Goal: Find specific page/section: Find specific page/section

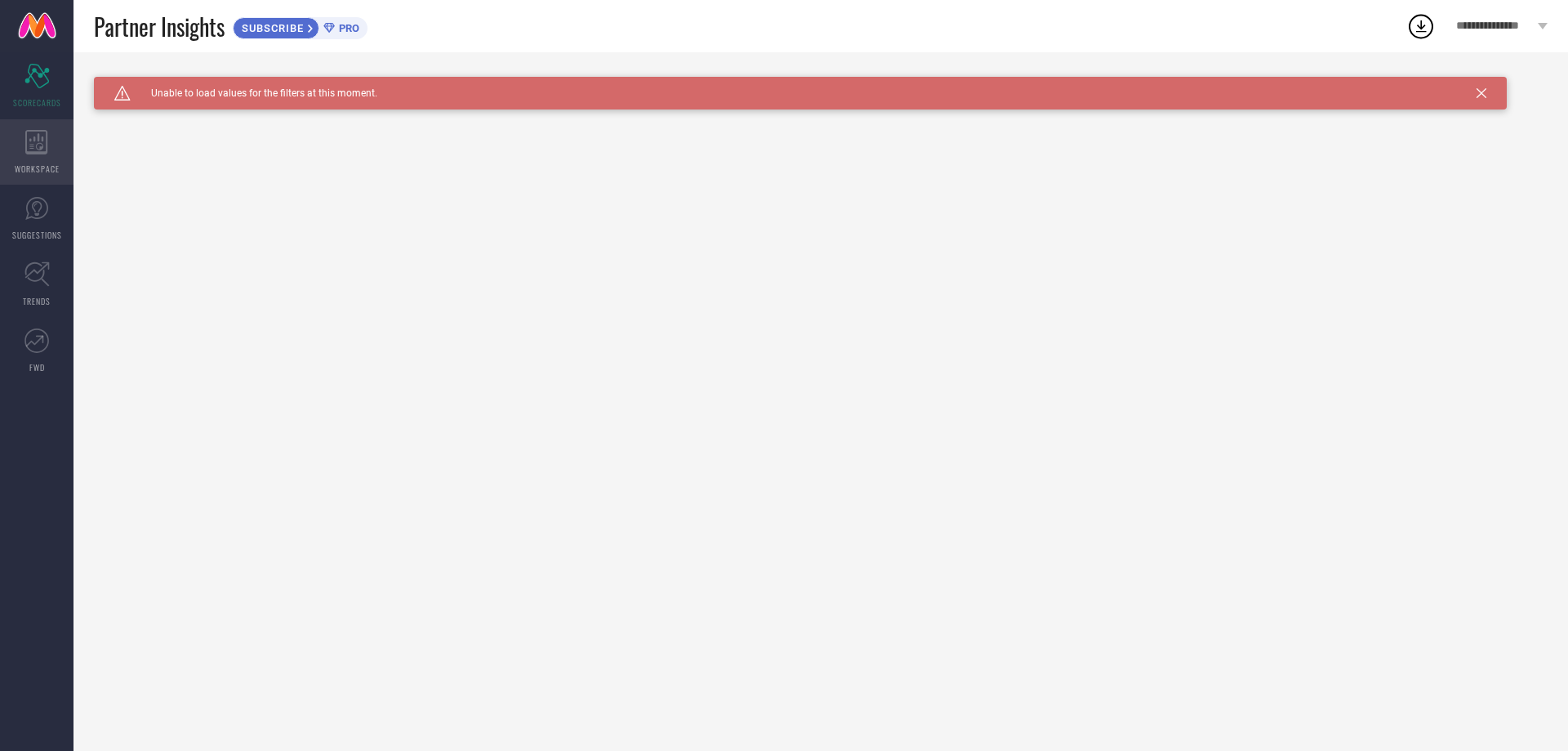
click at [59, 142] on div "WORKSPACE" at bounding box center [37, 151] width 74 height 65
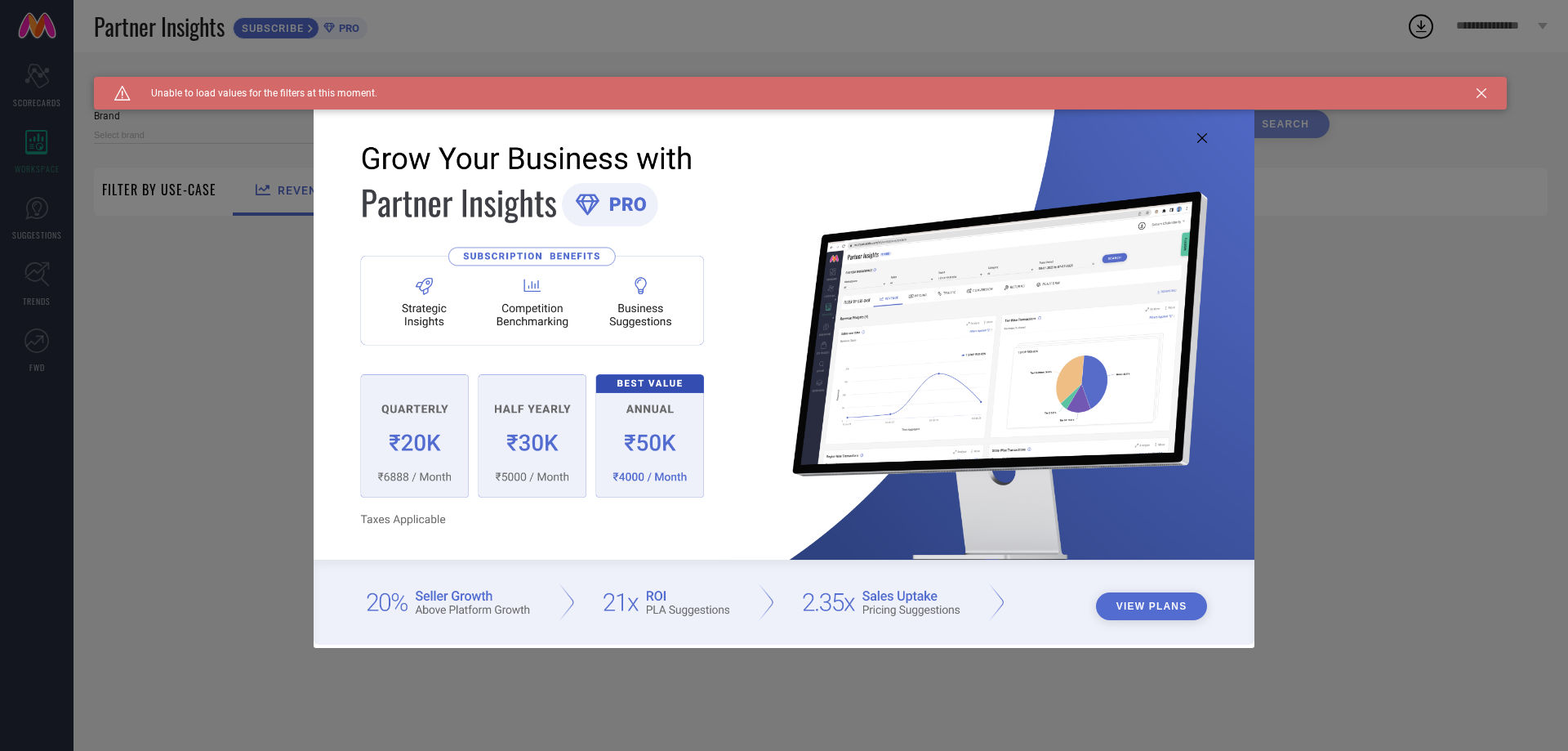
type input "1 STOP FASHION"
type input "All"
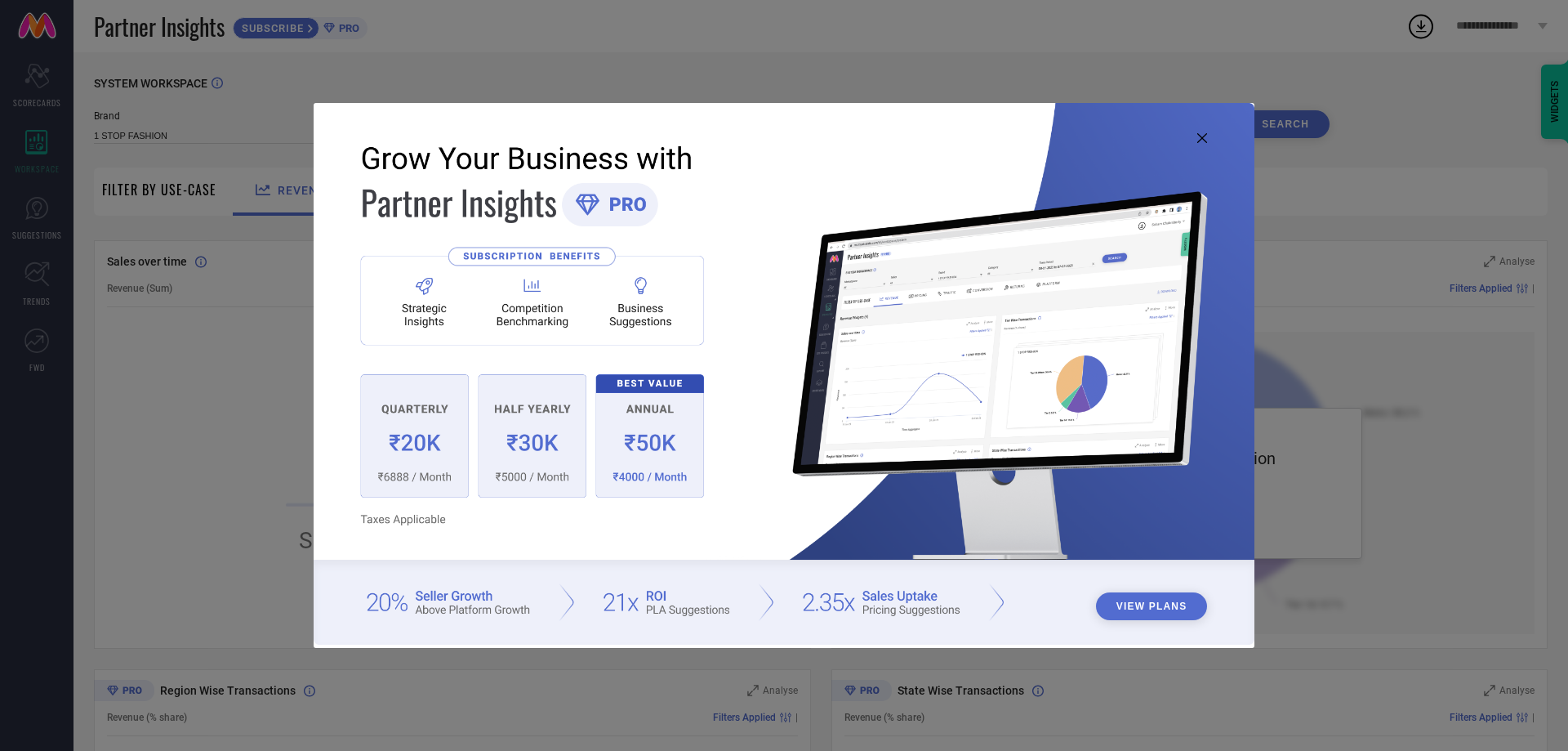
click at [1207, 136] on icon at bounding box center [1202, 137] width 10 height 10
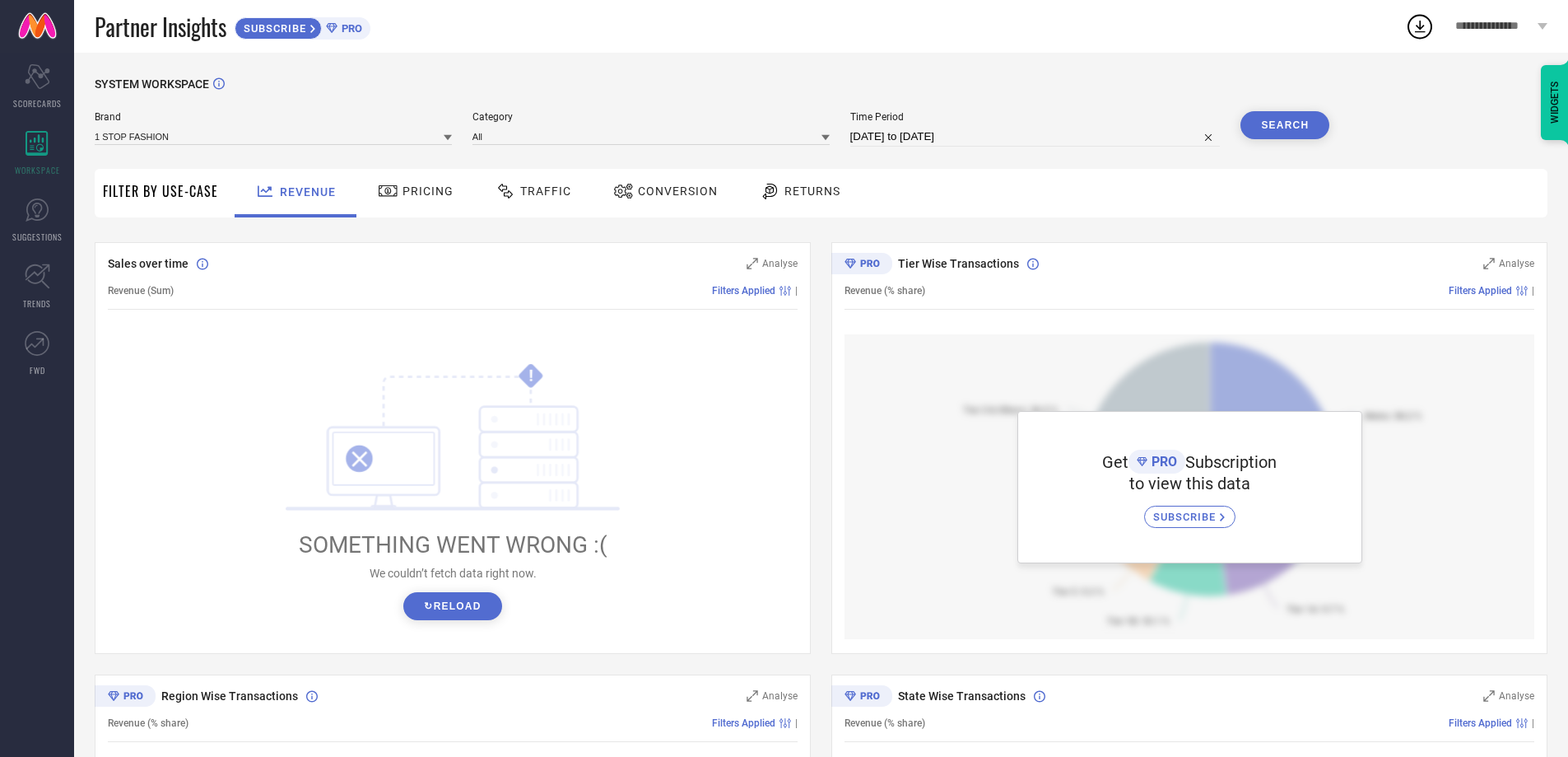
click at [381, 199] on icon at bounding box center [388, 191] width 21 height 20
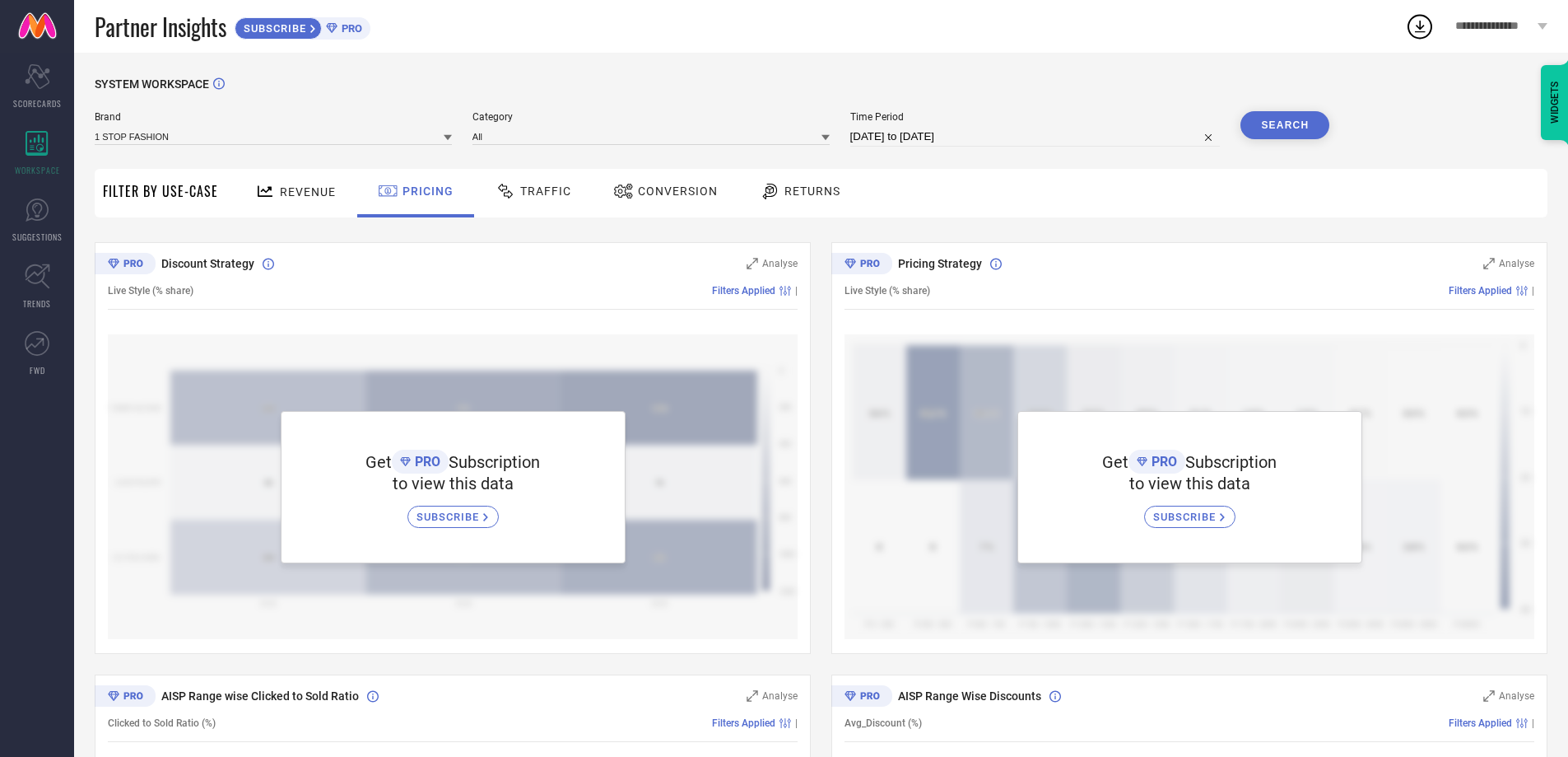
click at [564, 198] on span "Traffic" at bounding box center [545, 190] width 51 height 13
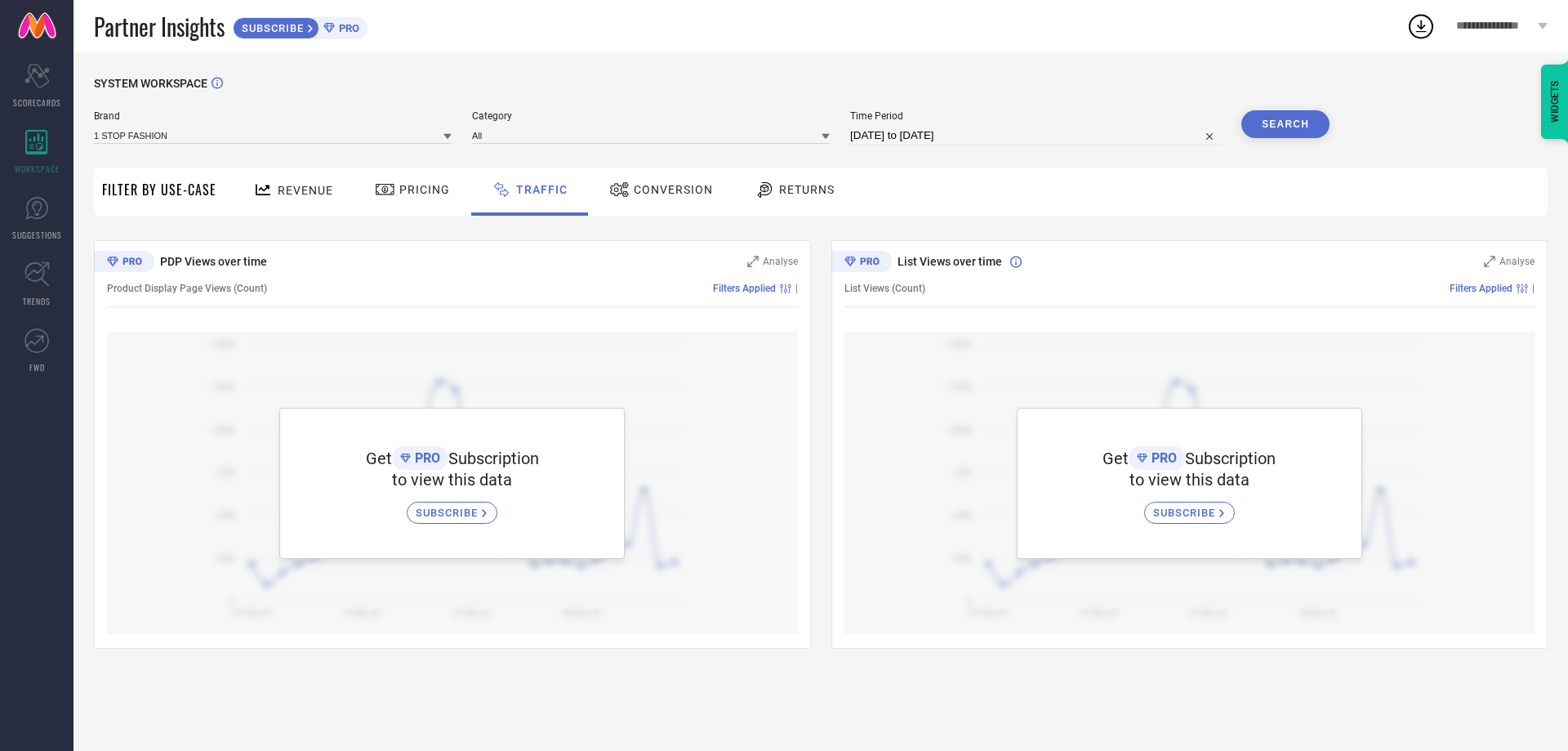
click at [283, 199] on div "Revenue" at bounding box center [293, 190] width 88 height 29
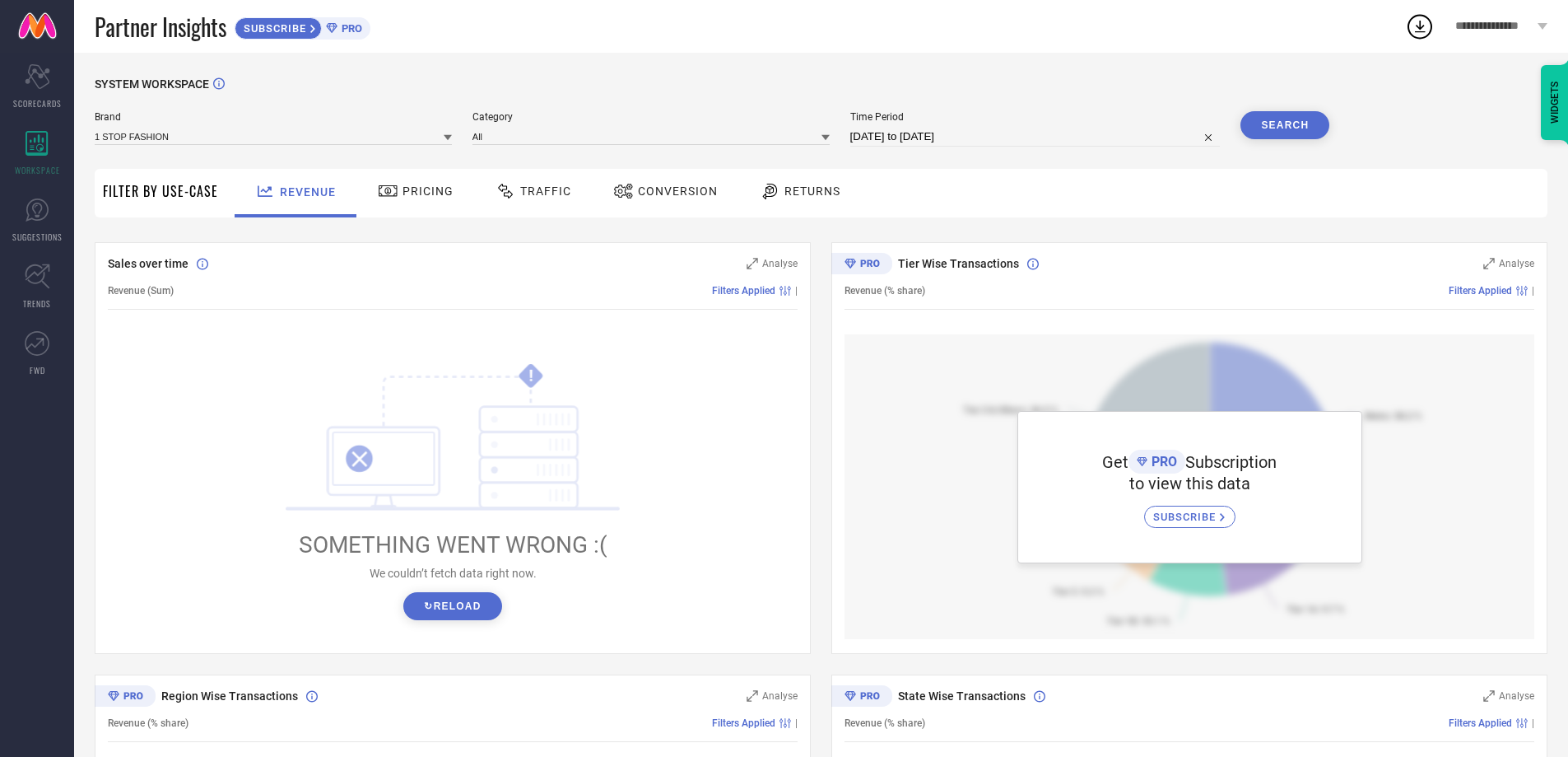
click at [154, 194] on span "Filter By Use-Case" at bounding box center [161, 191] width 115 height 20
click at [47, 100] on span "SCORECARDS" at bounding box center [38, 103] width 48 height 13
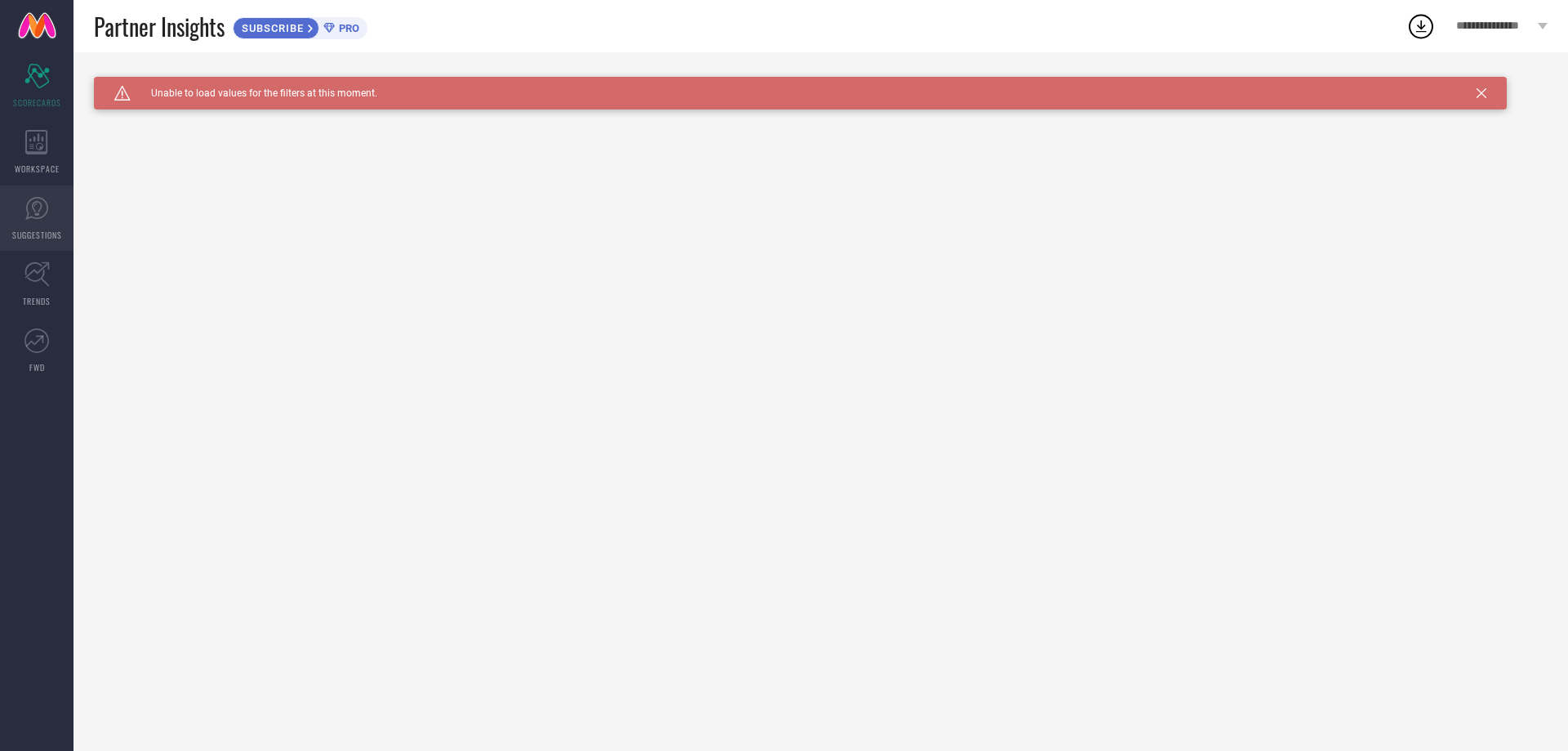
click at [40, 231] on span "SUGGESTIONS" at bounding box center [37, 235] width 50 height 12
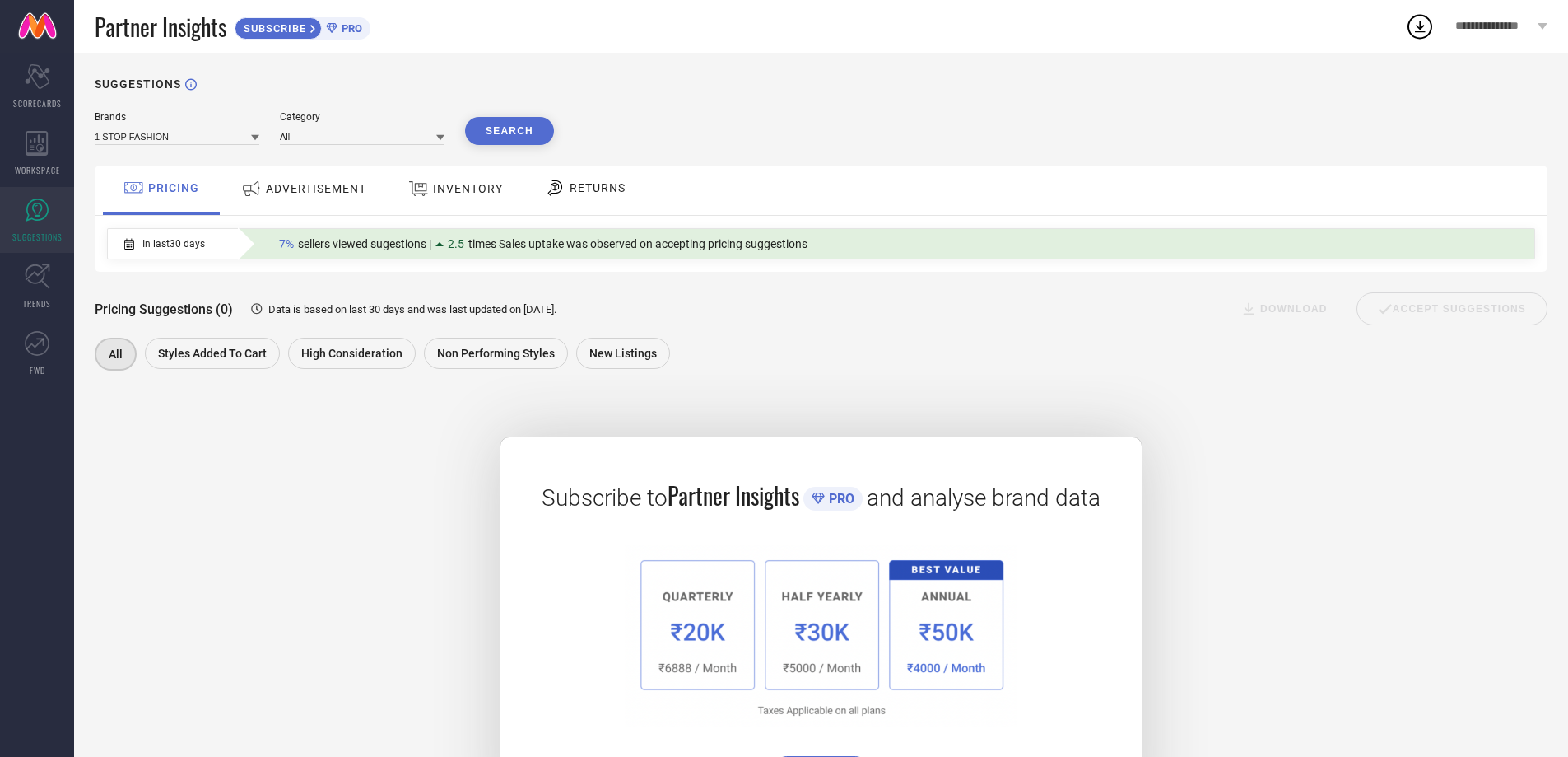
click at [348, 195] on span "ADVERTISEMENT" at bounding box center [316, 189] width 101 height 13
